Goal: Register for event/course

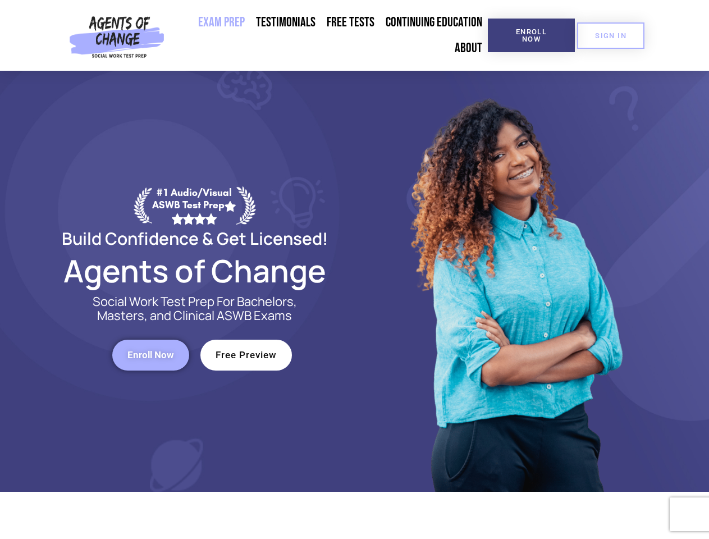
click at [355, 270] on div at bounding box center [515, 281] width 320 height 421
click at [531, 35] on span "Enroll Now" at bounding box center [531, 35] width 51 height 15
click at [611, 35] on span "SIGN IN" at bounding box center [610, 35] width 31 height 7
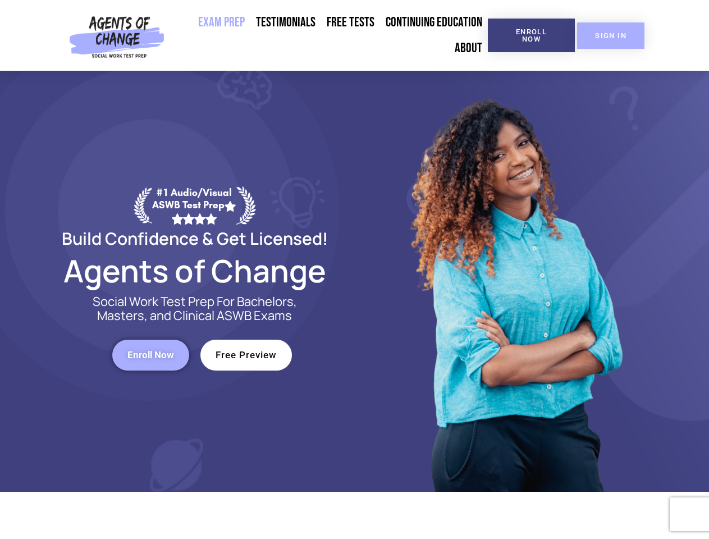
click at [150, 355] on span "Enroll Now" at bounding box center [150, 355] width 47 height 10
click at [246, 355] on span "Free Preview" at bounding box center [246, 355] width 61 height 10
